Goal: Task Accomplishment & Management: Use online tool/utility

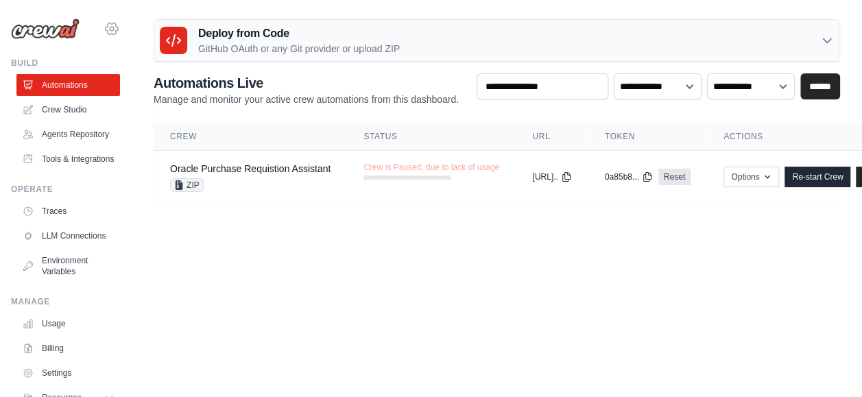
click at [104, 24] on icon at bounding box center [112, 29] width 16 height 16
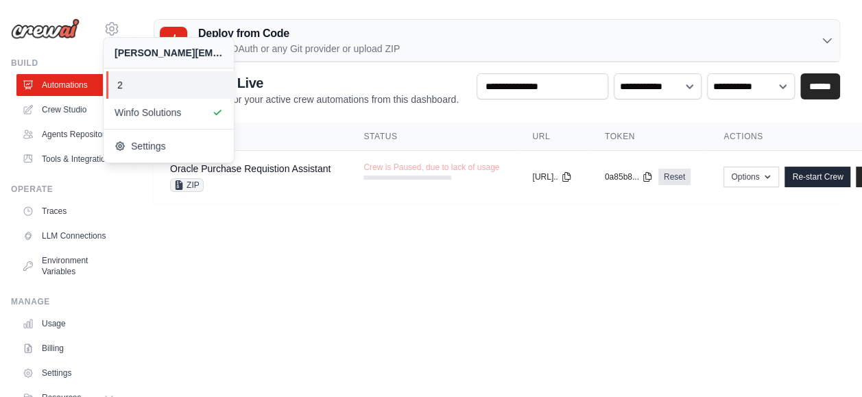
click at [112, 79] on link "2" at bounding box center [171, 84] width 130 height 27
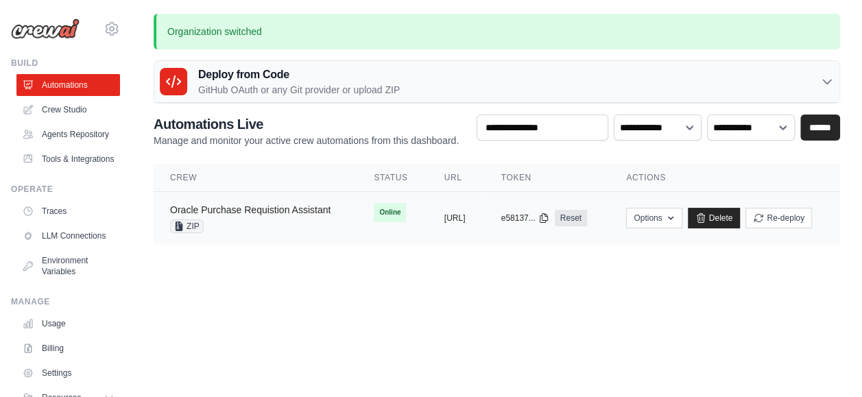
click at [282, 210] on link "Oracle Purchase Requistion Assistant" at bounding box center [250, 209] width 160 height 11
click at [551, 306] on body "abhiram.mudumba@winfosolutions.com 2 Winfo Solutions Blog" at bounding box center [431, 198] width 862 height 397
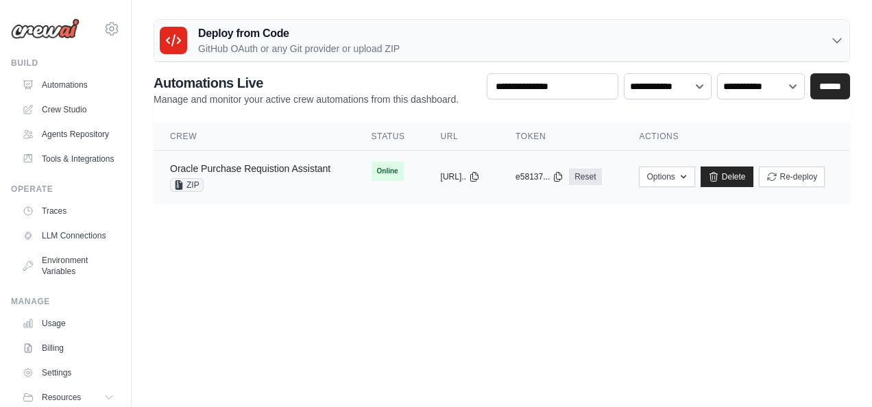
click at [229, 163] on link "Oracle Purchase Requistion Assistant" at bounding box center [250, 168] width 160 height 11
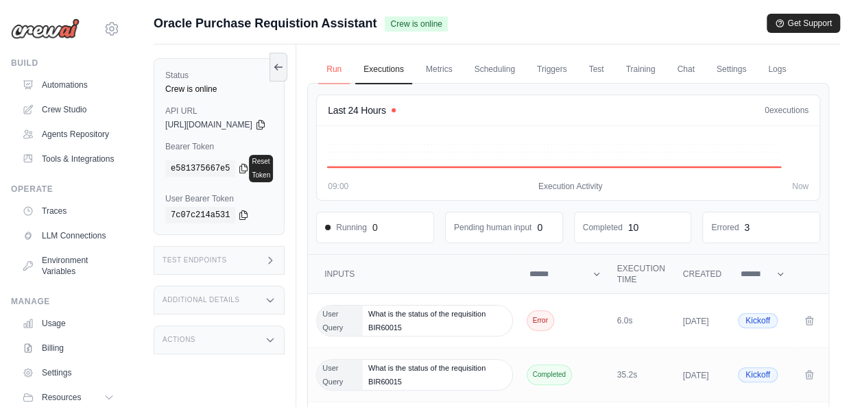
click at [350, 72] on link "Run" at bounding box center [334, 70] width 32 height 29
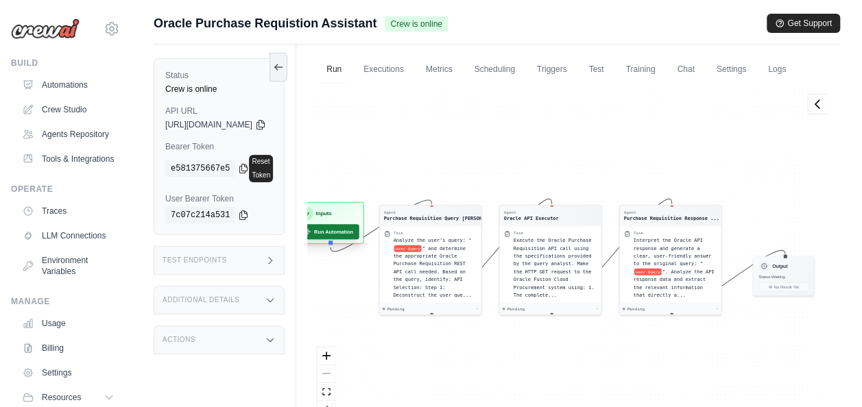
click at [359, 239] on button "Run Automation" at bounding box center [328, 231] width 61 height 15
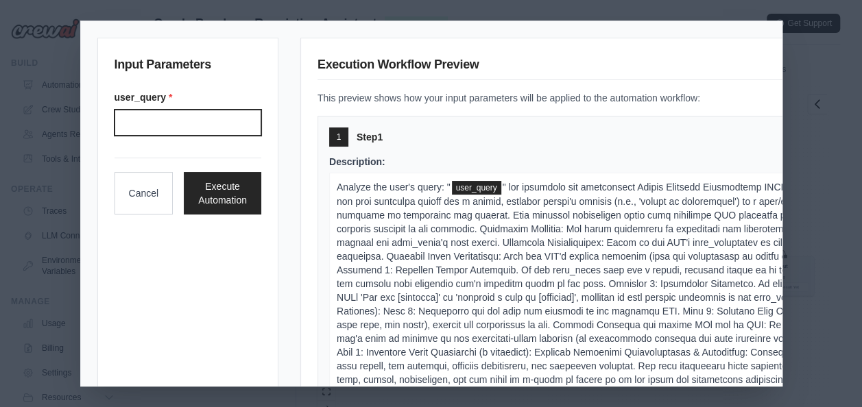
click at [117, 123] on input "User query" at bounding box center [187, 123] width 147 height 26
type input "**********"
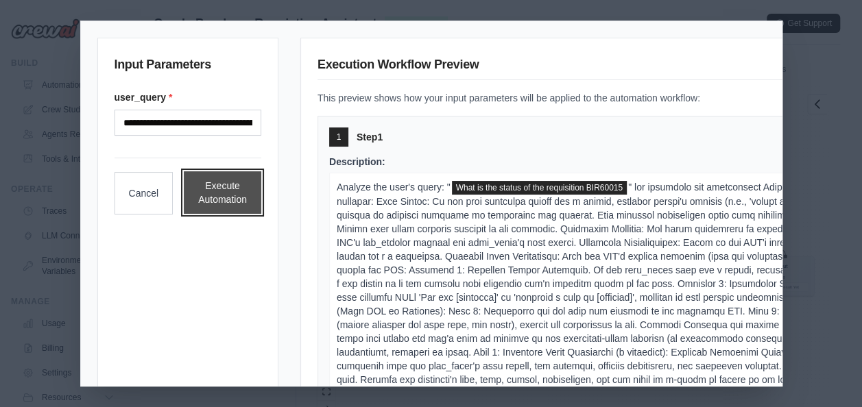
click at [207, 184] on button "Execute Automation" at bounding box center [222, 192] width 77 height 43
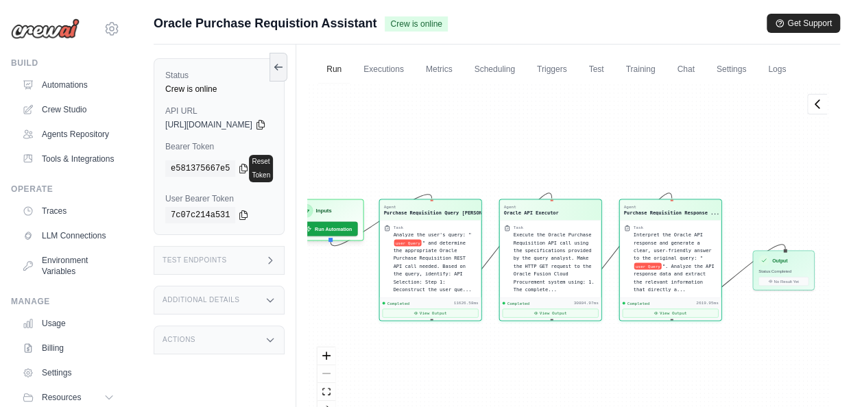
scroll to position [568, 0]
click at [801, 289] on div "Output Status: Completed No Result Yet" at bounding box center [784, 270] width 62 height 40
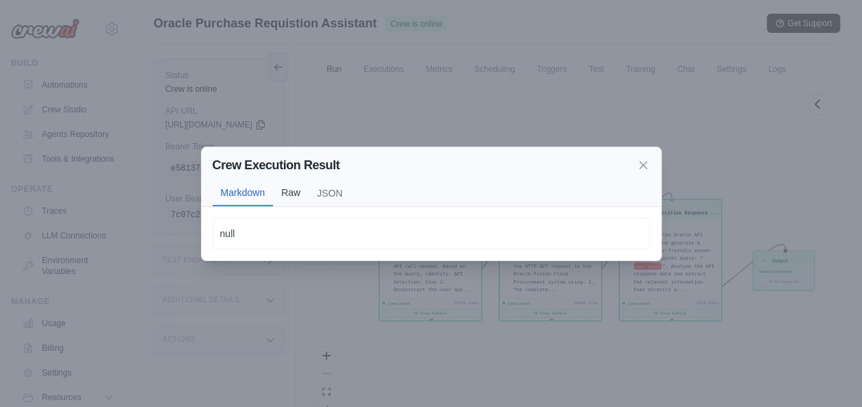
click at [286, 200] on button "Raw" at bounding box center [291, 193] width 36 height 26
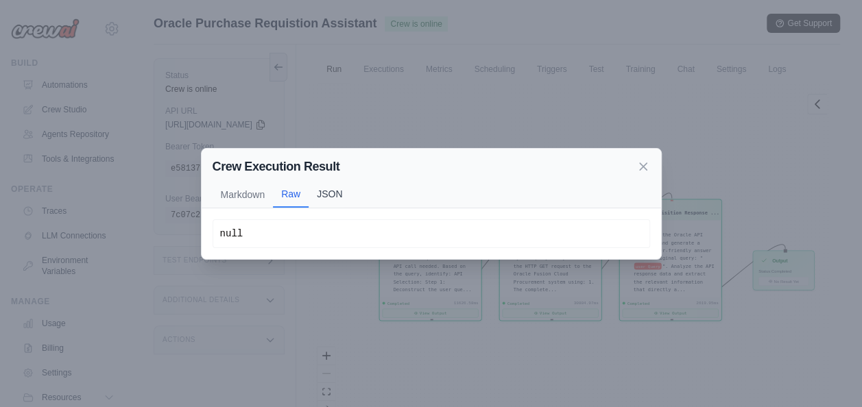
click at [328, 197] on button "JSON" at bounding box center [330, 194] width 42 height 26
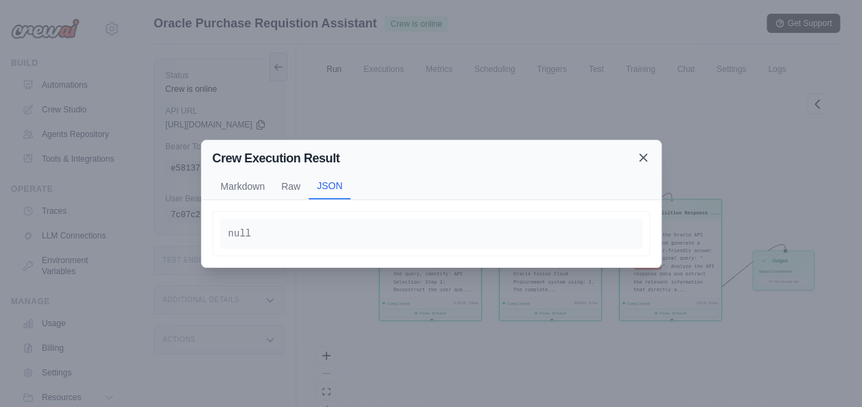
click at [642, 160] on icon at bounding box center [643, 158] width 14 height 14
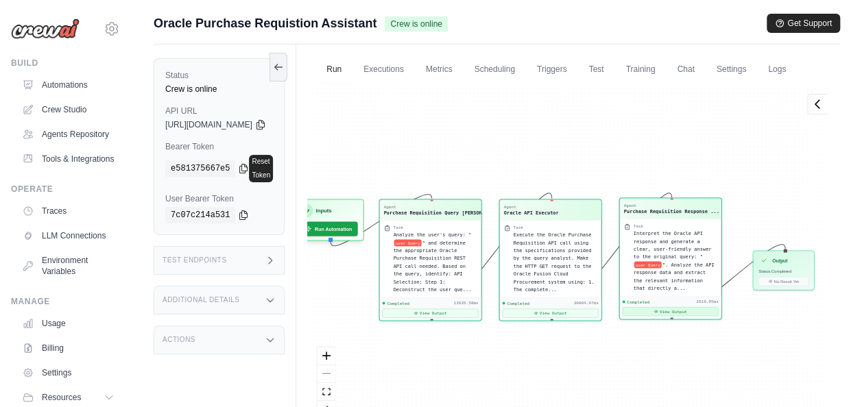
click at [692, 316] on button "View Output" at bounding box center [671, 311] width 96 height 9
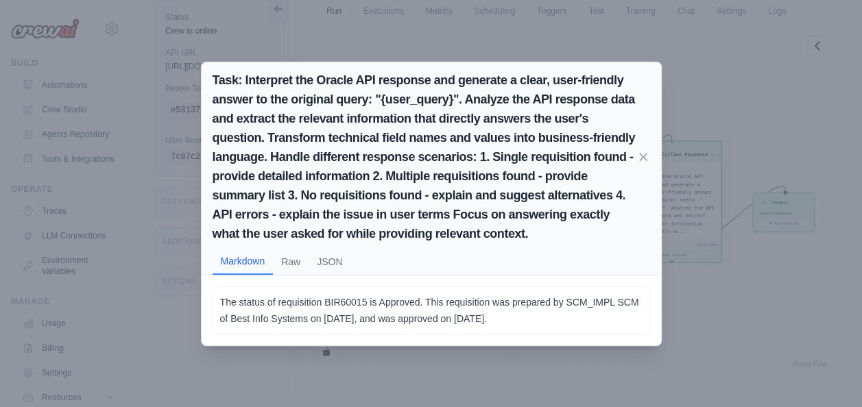
scroll to position [0, 0]
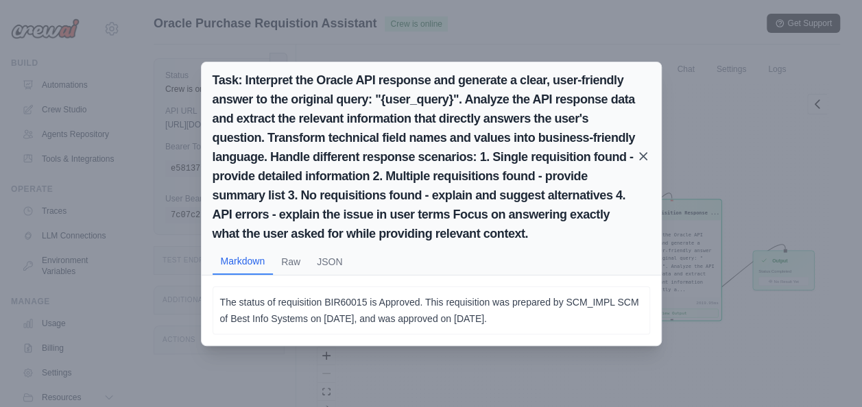
click at [644, 155] on icon at bounding box center [643, 156] width 7 height 7
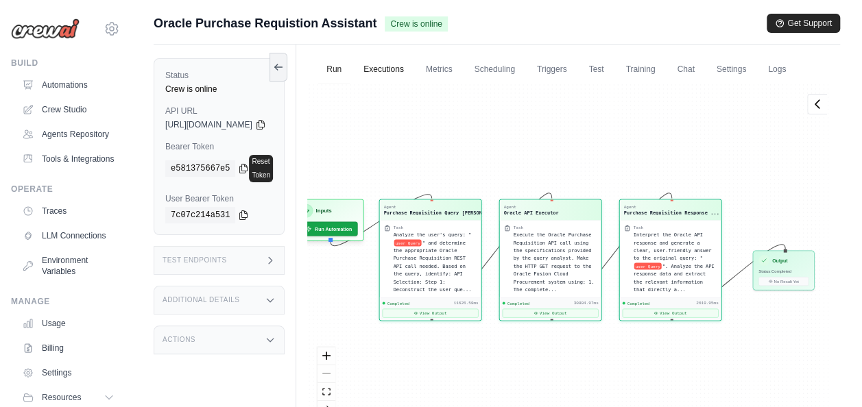
click at [412, 71] on link "Executions" at bounding box center [383, 70] width 57 height 29
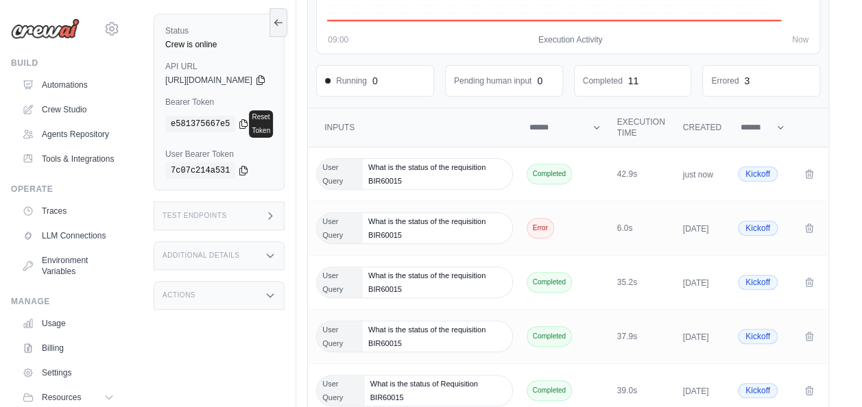
scroll to position [206, 0]
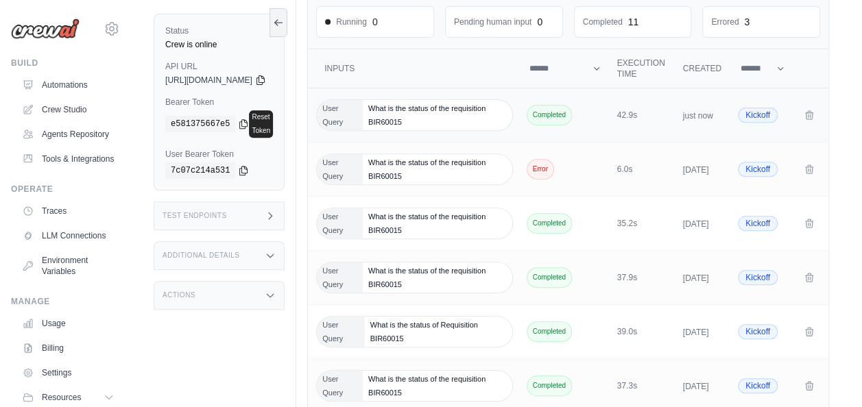
click at [758, 123] on span "Kickoff" at bounding box center [758, 115] width 40 height 15
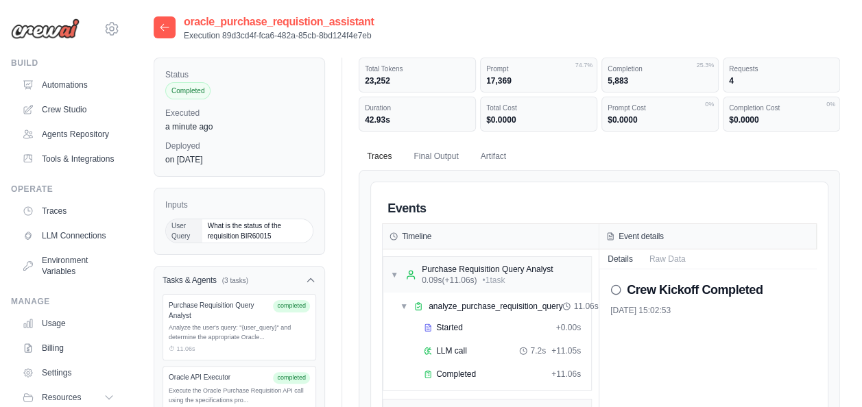
scroll to position [137, 0]
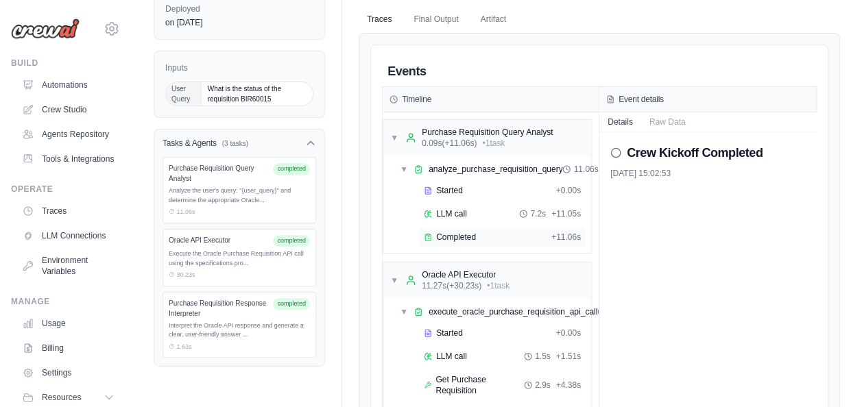
click at [439, 227] on div "Completed + 11.06s" at bounding box center [502, 237] width 167 height 21
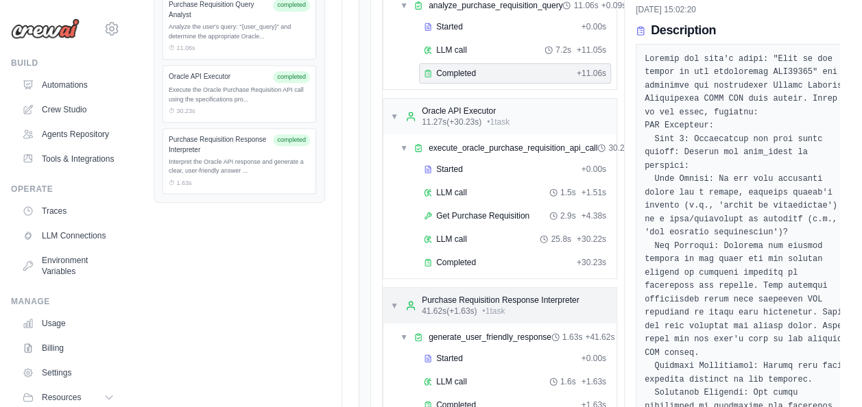
scroll to position [343, 0]
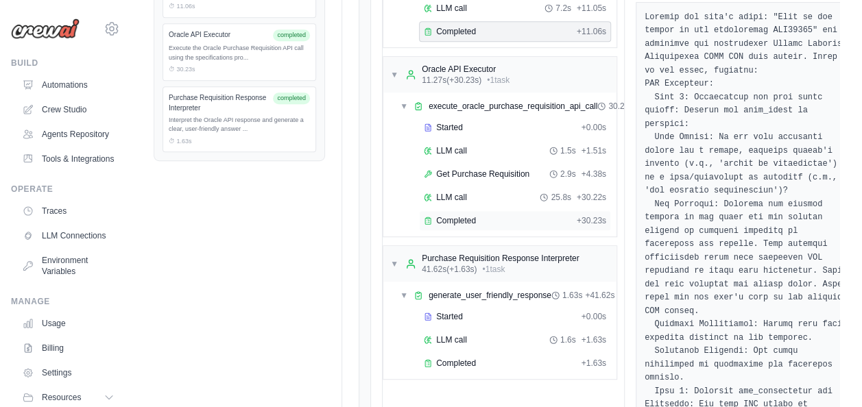
click at [452, 215] on span "Completed" at bounding box center [456, 220] width 40 height 11
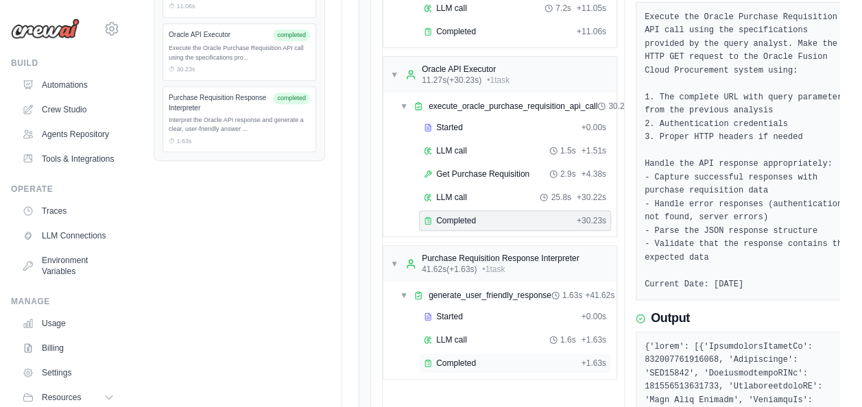
click at [463, 358] on span "Completed" at bounding box center [456, 363] width 40 height 11
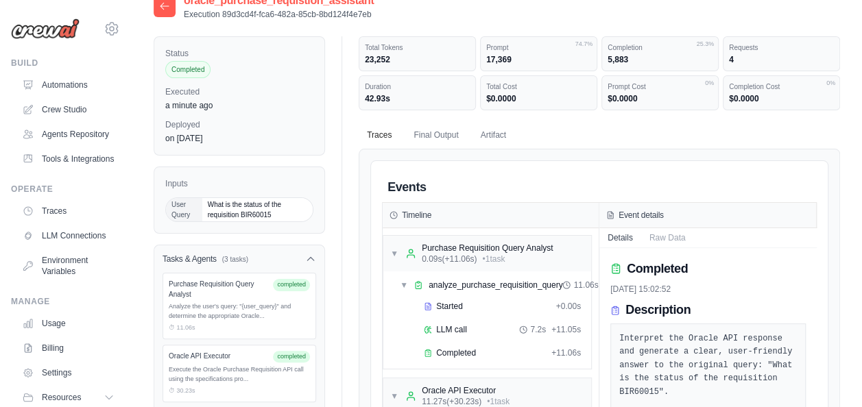
scroll to position [0, 0]
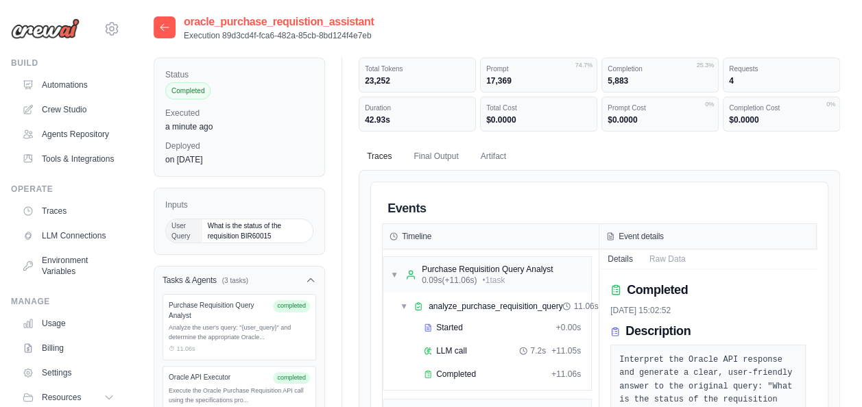
click at [158, 34] on div at bounding box center [165, 27] width 22 height 22
click at [159, 32] on icon at bounding box center [164, 27] width 11 height 11
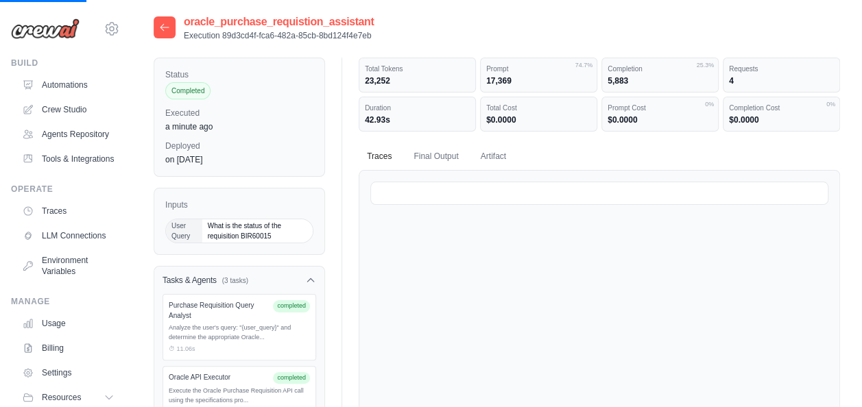
click at [159, 32] on icon at bounding box center [164, 27] width 11 height 11
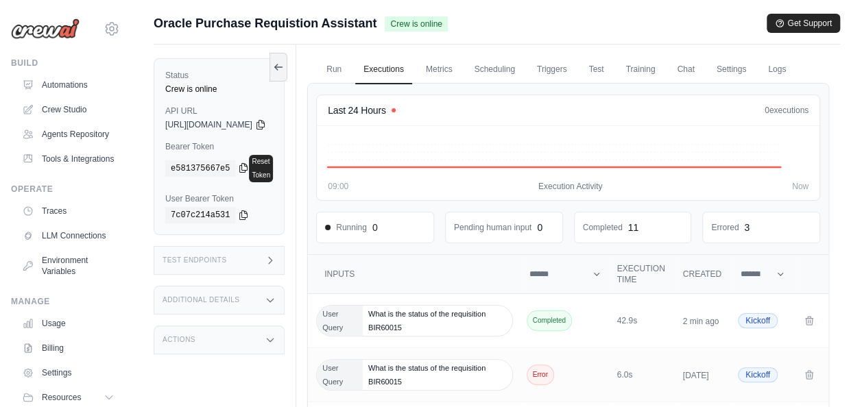
click at [238, 165] on icon at bounding box center [243, 167] width 11 height 11
click at [104, 18] on div "abhiram.mudumba@winfosolutions.com 2 Winfo Solutions Settings" at bounding box center [65, 22] width 109 height 44
click at [104, 23] on icon at bounding box center [112, 29] width 16 height 16
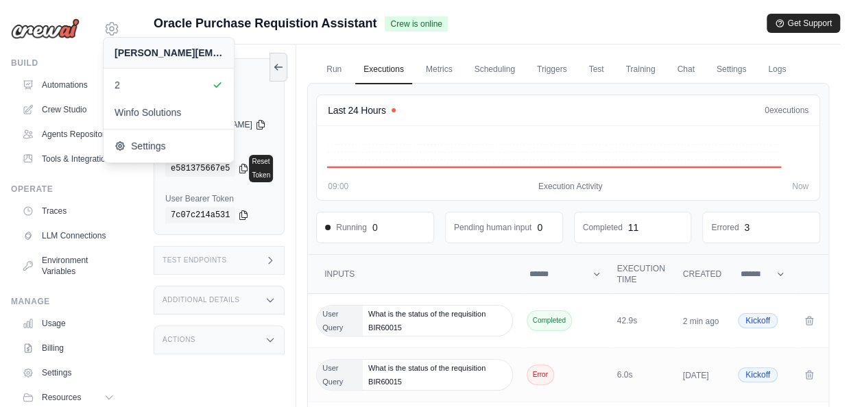
click at [570, 23] on div "Oracle Purchase Requistion Assistant Crew is online Get Support" at bounding box center [497, 23] width 686 height 19
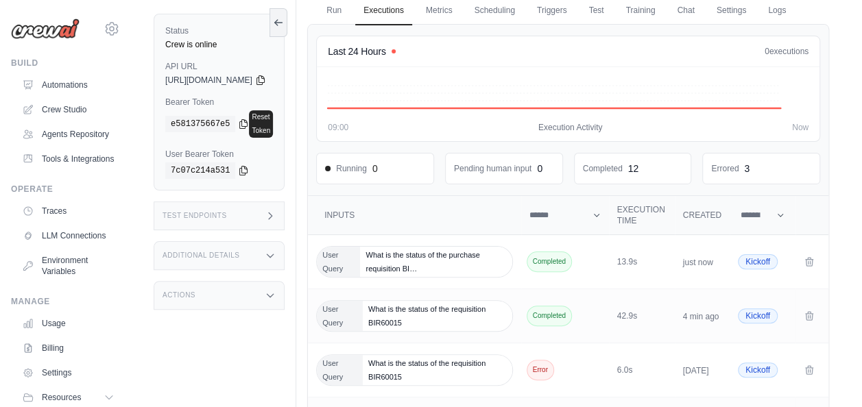
scroll to position [137, 0]
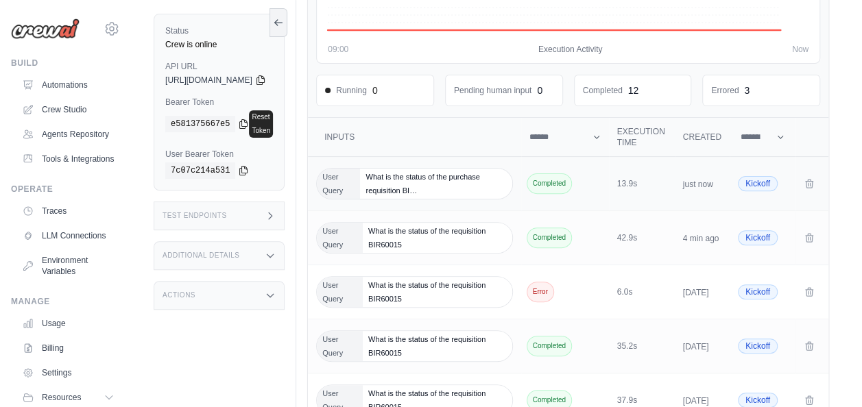
click at [494, 199] on span "What is the status of the purchase requisition BI…" at bounding box center [436, 184] width 152 height 30
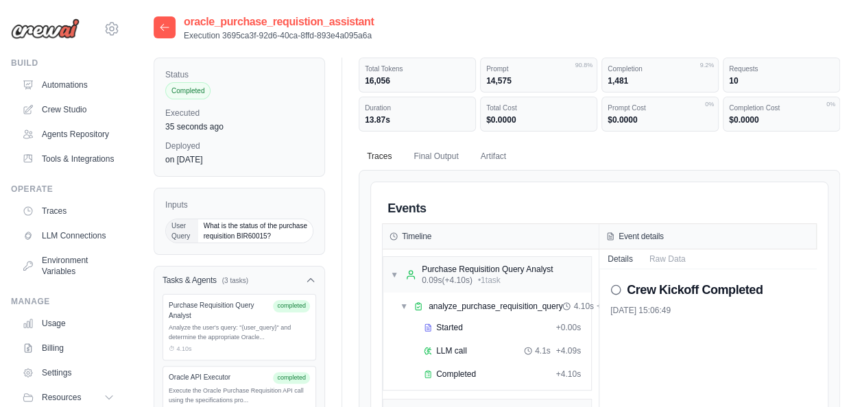
scroll to position [137, 0]
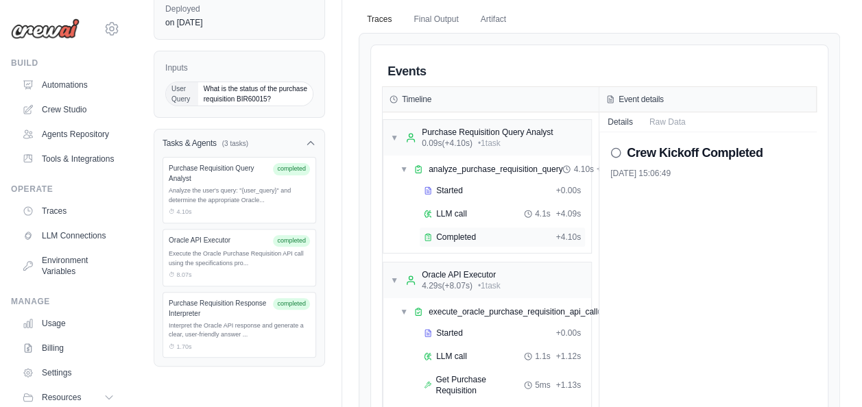
click at [465, 237] on span "Completed" at bounding box center [456, 237] width 40 height 11
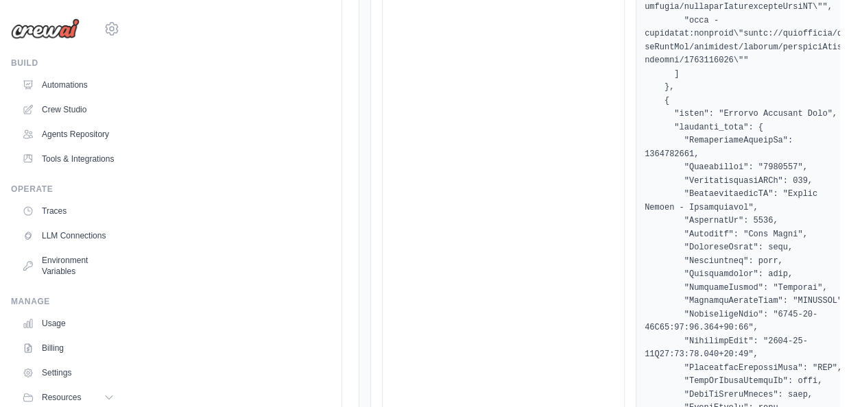
scroll to position [7823, 0]
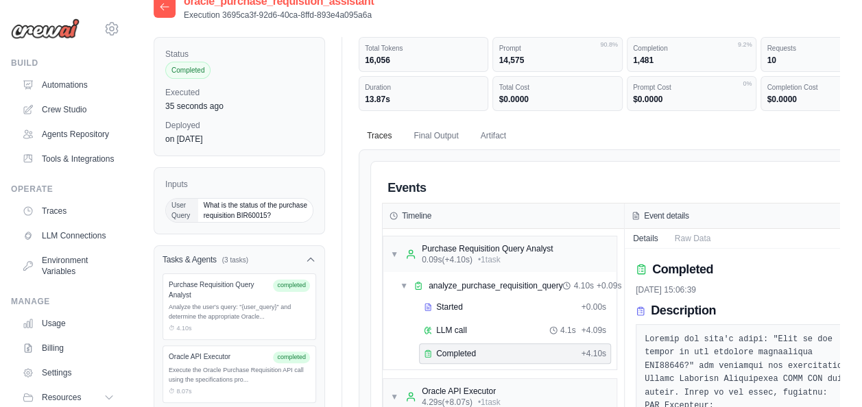
scroll to position [0, 0]
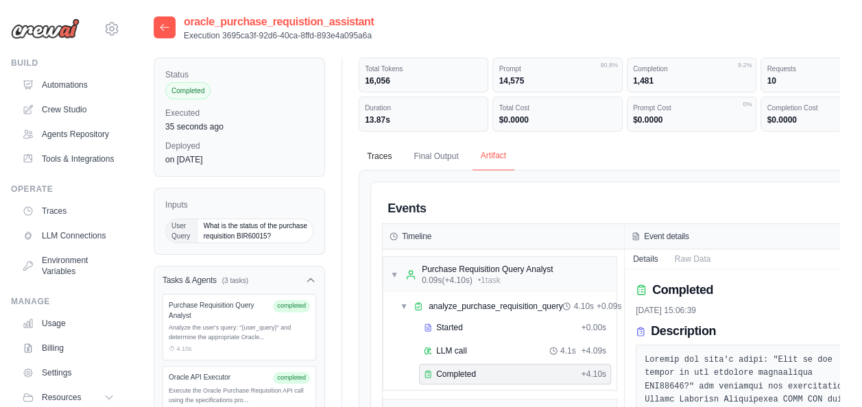
click at [498, 155] on button "Artifact" at bounding box center [493, 156] width 42 height 29
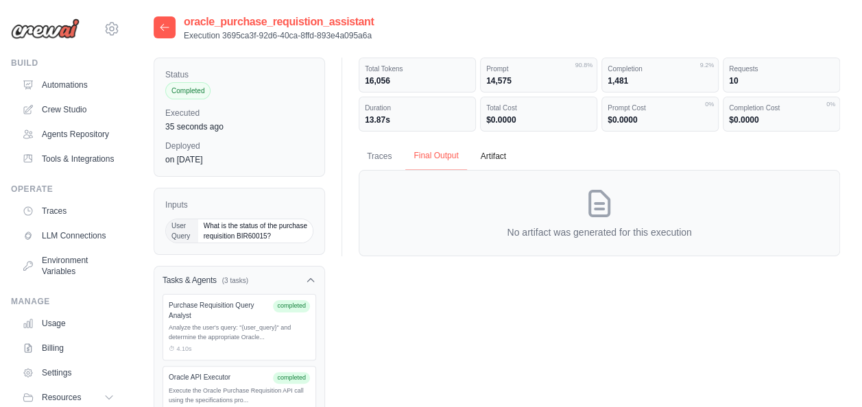
click at [437, 155] on button "Final Output" at bounding box center [435, 156] width 61 height 29
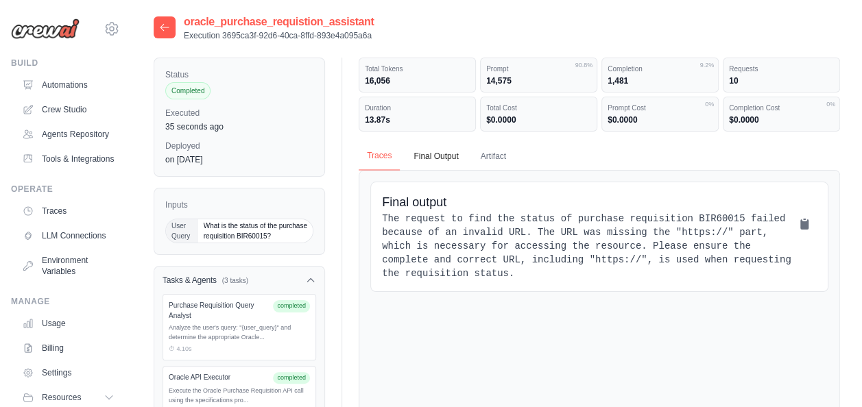
click at [361, 160] on button "Traces" at bounding box center [379, 156] width 41 height 29
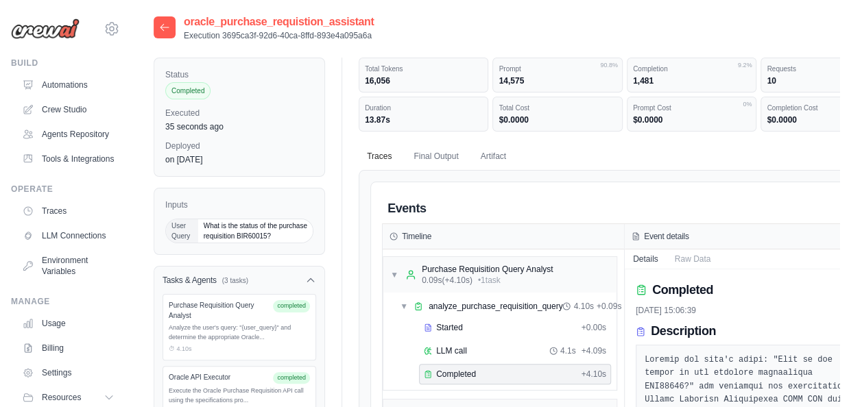
click at [169, 24] on icon at bounding box center [164, 27] width 11 height 11
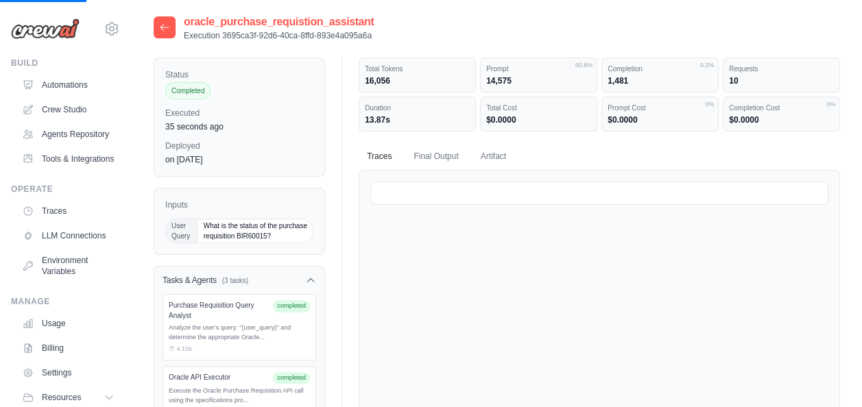
click at [169, 24] on icon at bounding box center [164, 27] width 11 height 11
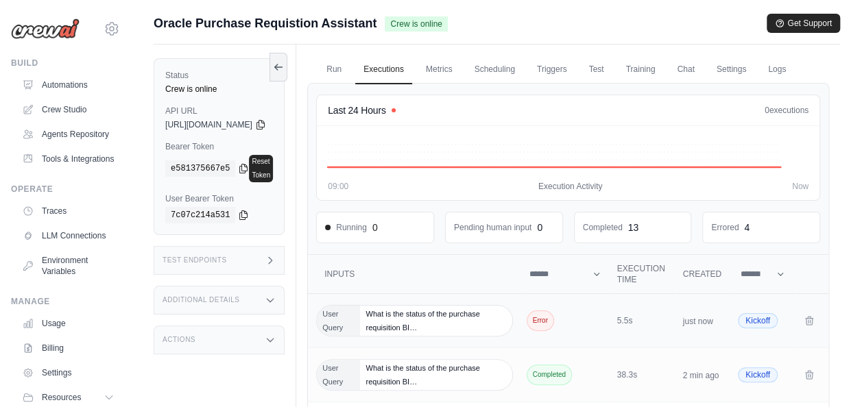
click at [764, 328] on span "Kickoff" at bounding box center [758, 320] width 40 height 15
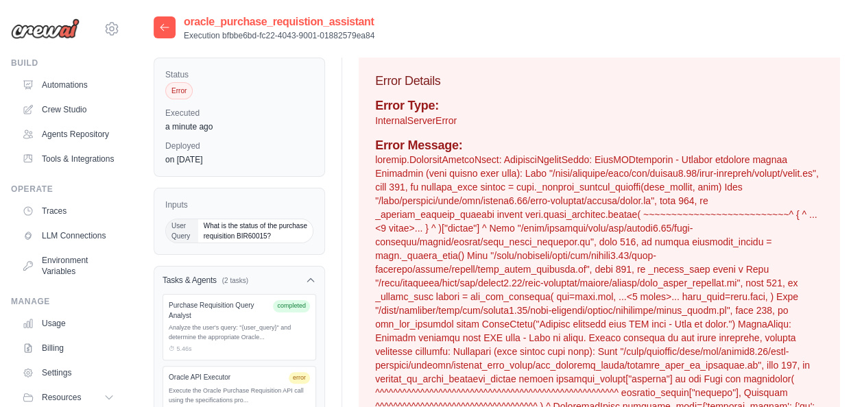
click at [160, 34] on div at bounding box center [165, 27] width 22 height 22
click at [166, 27] on icon at bounding box center [164, 27] width 8 height 6
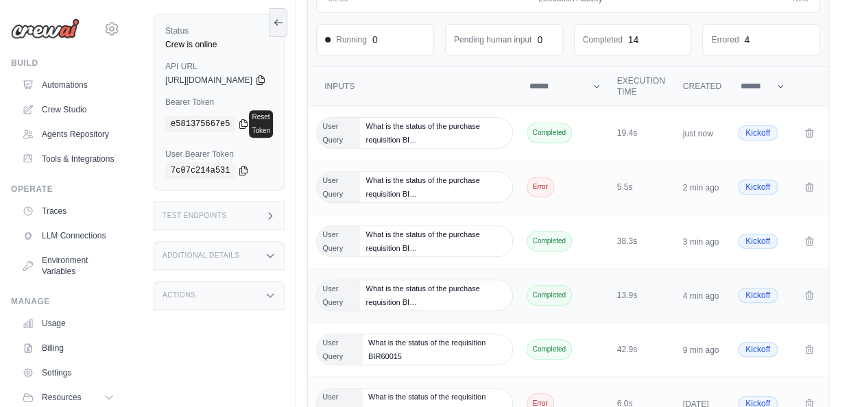
scroll to position [206, 0]
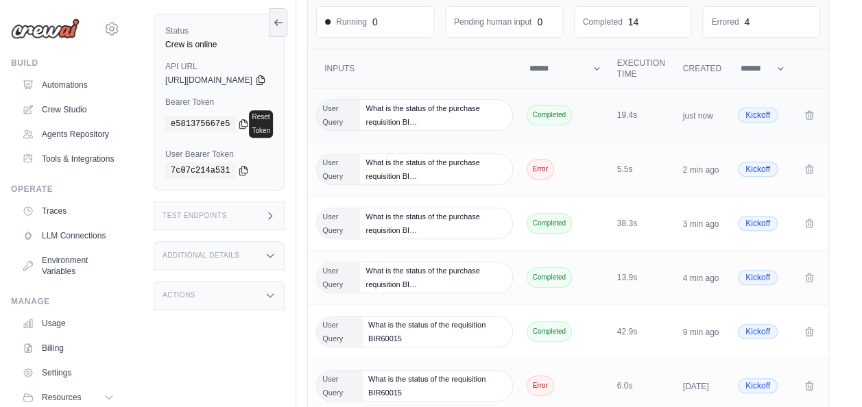
click at [754, 123] on span "Kickoff" at bounding box center [758, 115] width 40 height 15
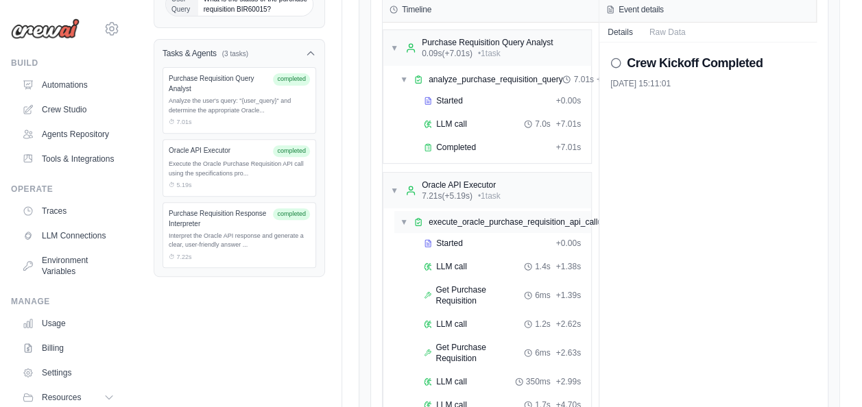
scroll to position [206, 0]
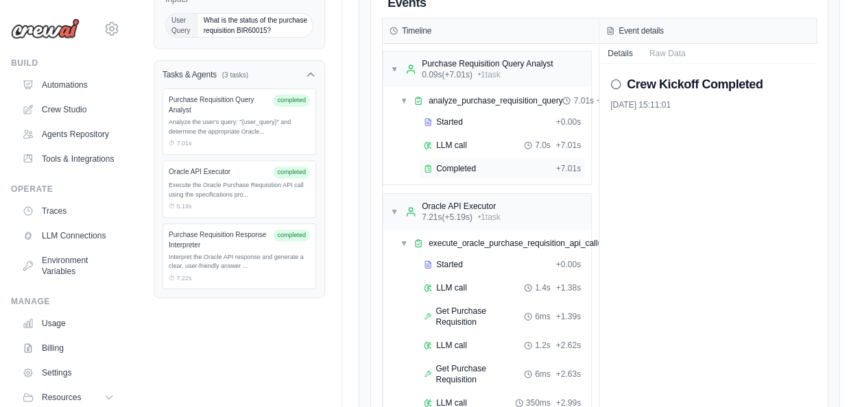
click at [448, 169] on span "Completed" at bounding box center [456, 168] width 40 height 11
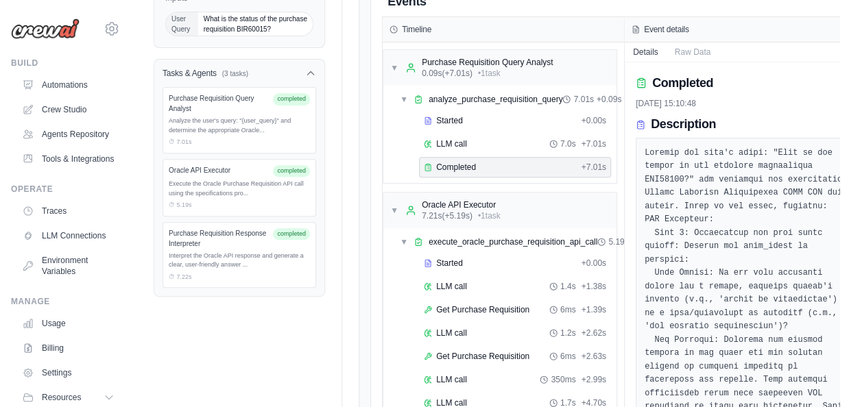
scroll to position [0, 0]
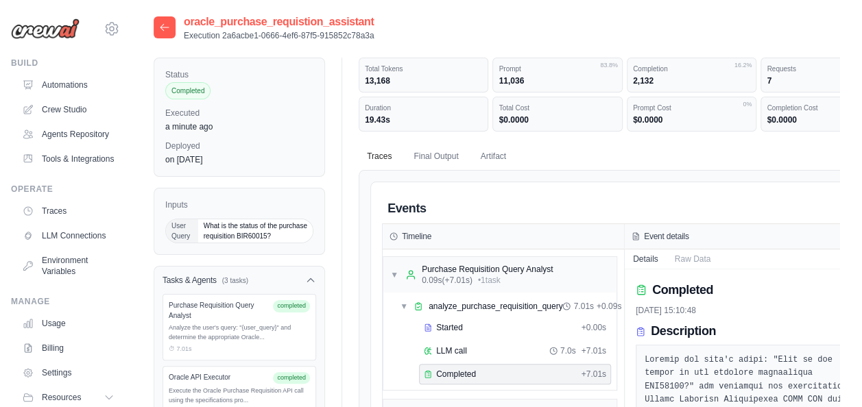
click at [159, 32] on icon at bounding box center [164, 27] width 11 height 11
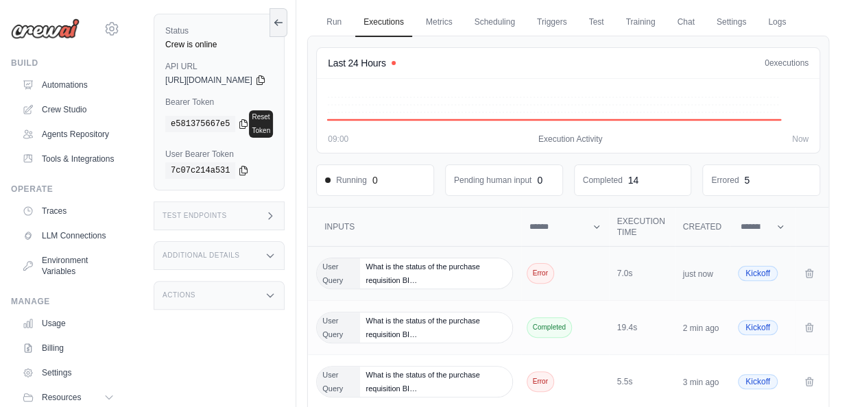
scroll to position [69, 0]
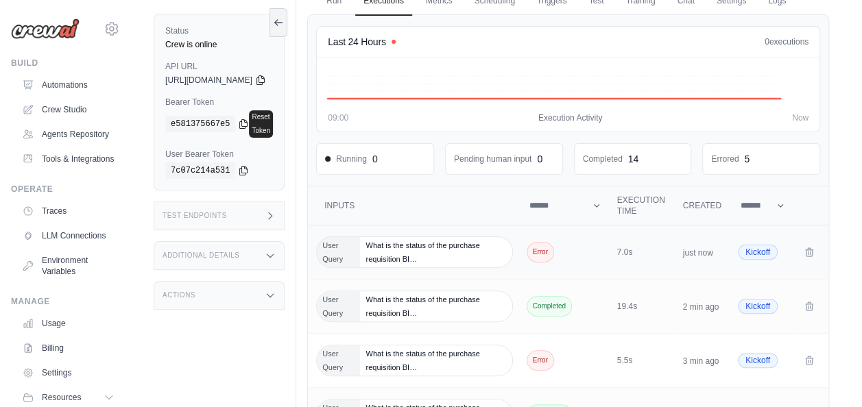
click at [450, 267] on span "What is the status of the purchase requisition BI…" at bounding box center [436, 252] width 152 height 30
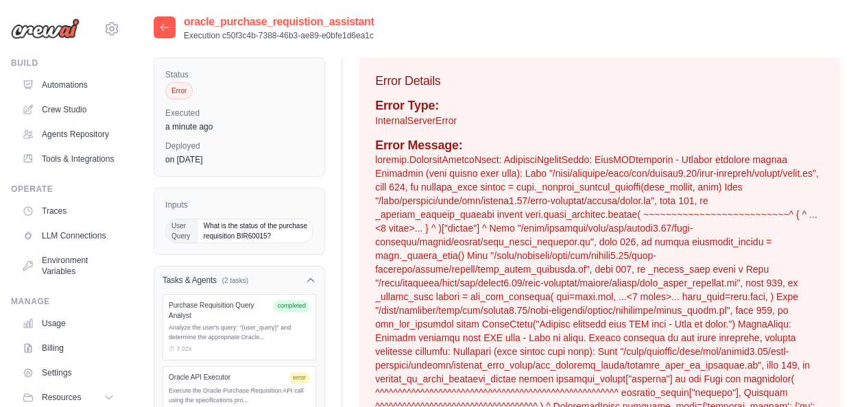
click at [169, 25] on icon at bounding box center [164, 27] width 11 height 11
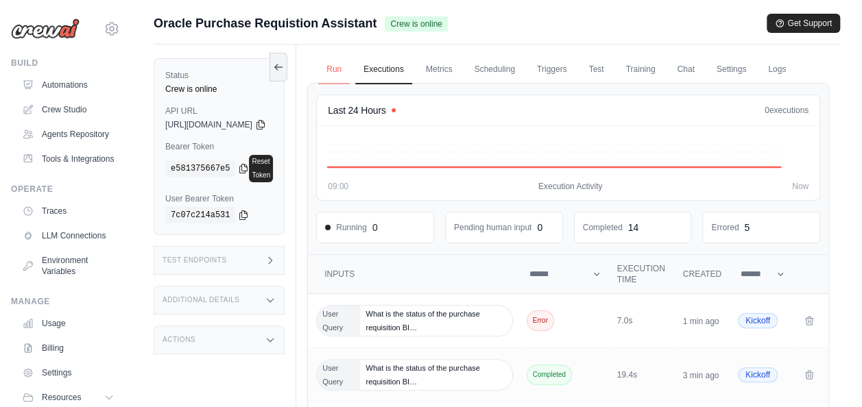
click at [350, 69] on link "Run" at bounding box center [334, 70] width 32 height 29
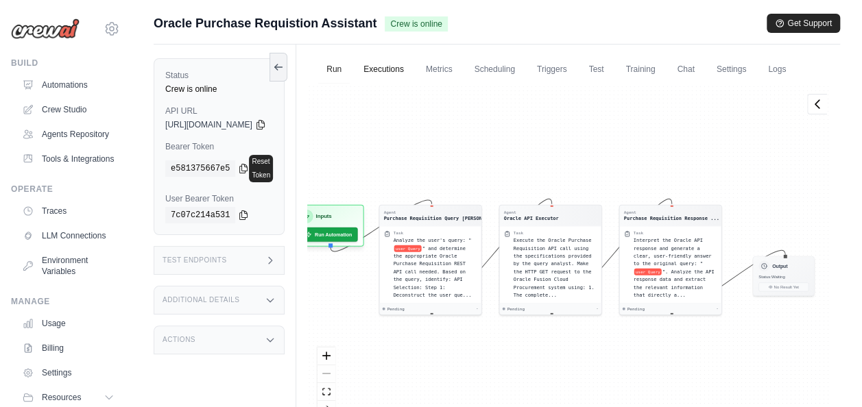
click at [394, 69] on link "Executions" at bounding box center [383, 70] width 57 height 29
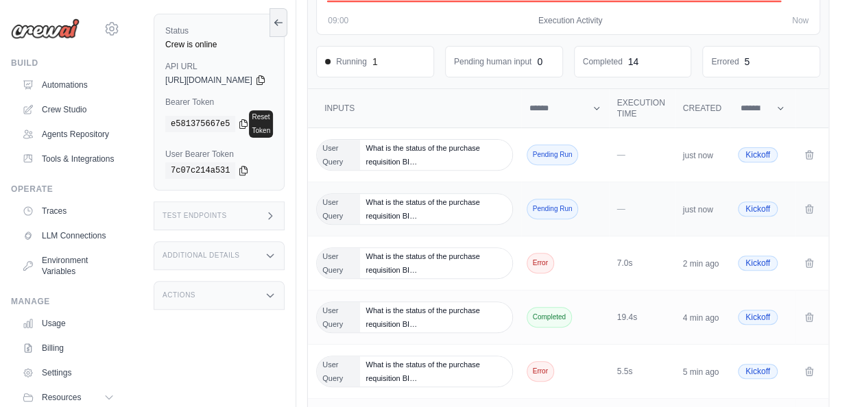
scroll to position [168, 0]
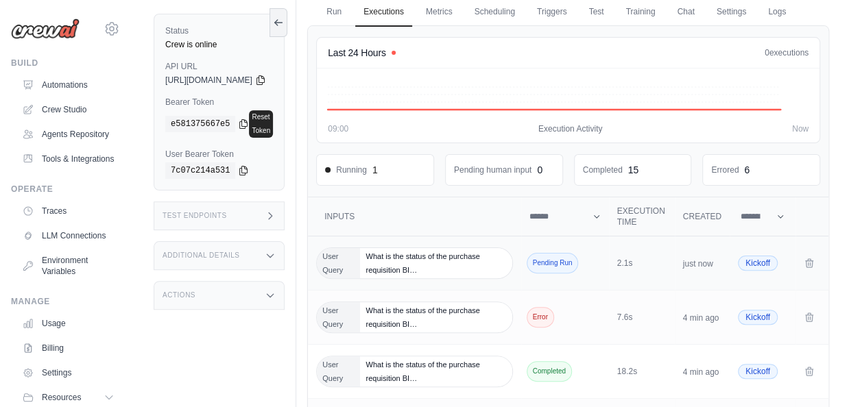
click at [398, 278] on span "What is the status of the purchase requisition BI…" at bounding box center [436, 263] width 152 height 30
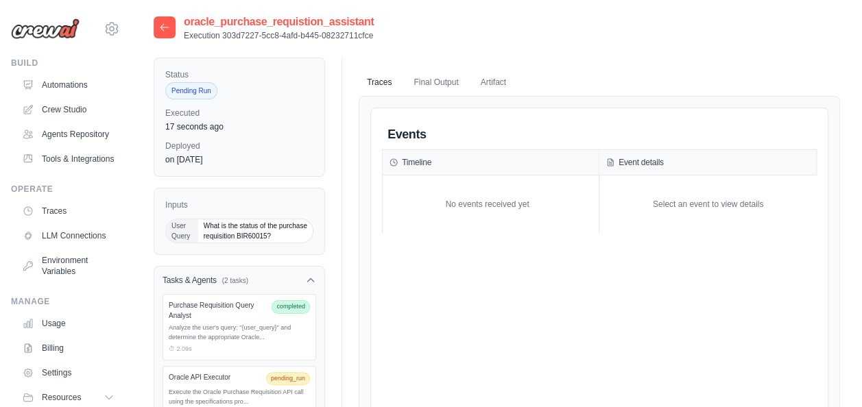
click at [228, 315] on div "Purchase Requisition Query Analyst" at bounding box center [217, 310] width 97 height 21
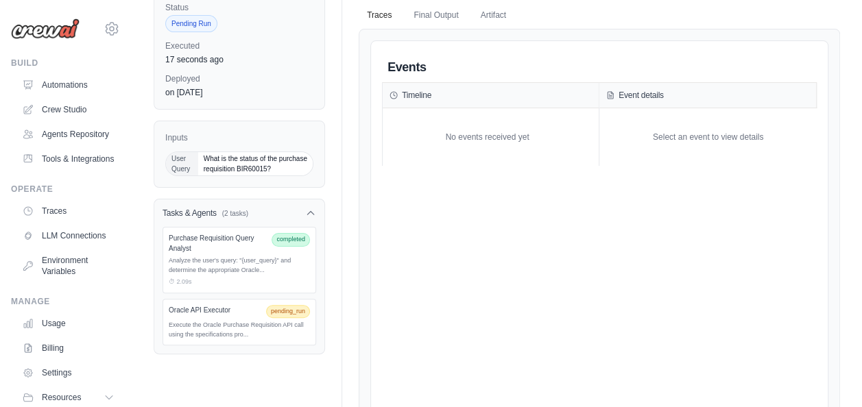
scroll to position [58, 0]
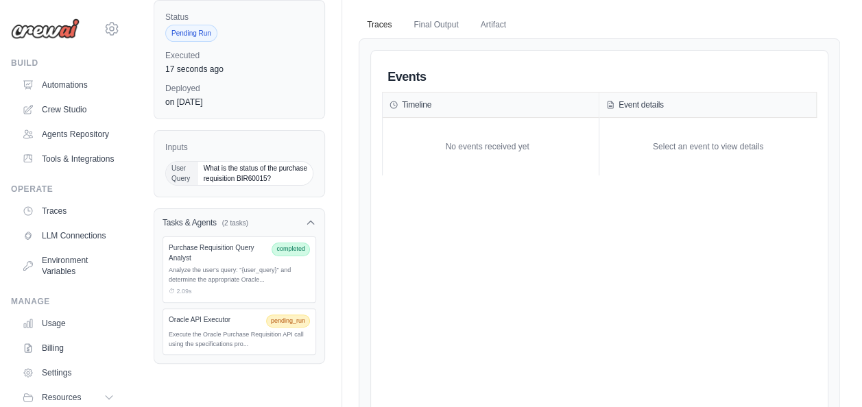
click at [211, 245] on div "Purchase Requisition Query Analyst" at bounding box center [217, 253] width 97 height 21
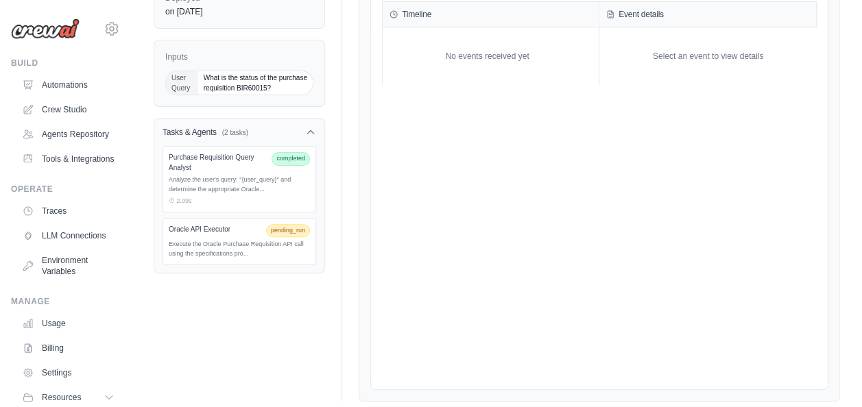
scroll to position [148, 0]
click at [211, 245] on div "Execute the Oracle Purchase Requisition API call using the specifications pro..." at bounding box center [239, 249] width 141 height 19
